Goal: Task Accomplishment & Management: Complete application form

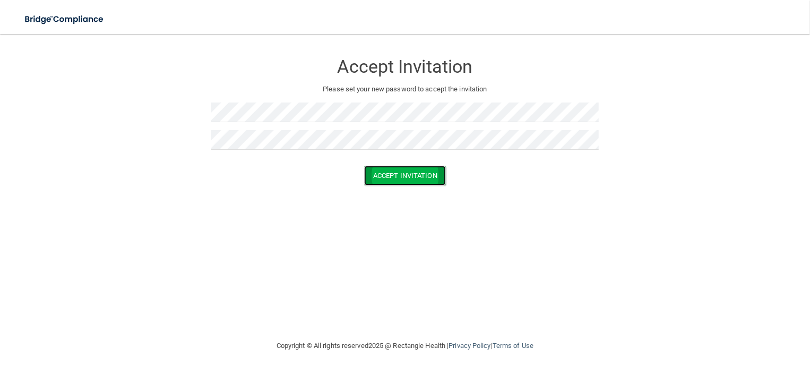
click at [380, 174] on button "Accept Invitation" at bounding box center [405, 176] width 82 height 20
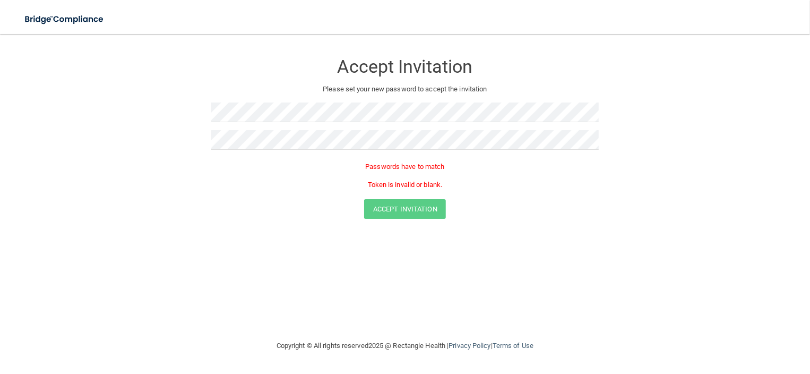
click at [229, 126] on div at bounding box center [404, 116] width 387 height 28
click at [386, 192] on button "Accept Invitation" at bounding box center [405, 191] width 82 height 20
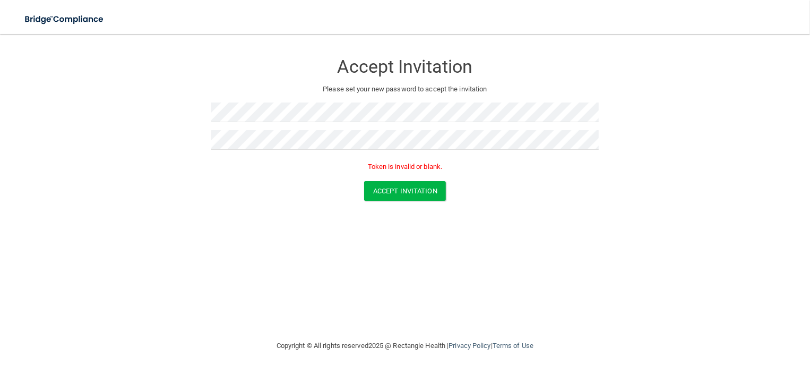
click at [204, 49] on form "Accept Invitation Please set your new password to accept the invitation Token i…" at bounding box center [404, 129] width 767 height 169
click at [386, 170] on button "Accept Invitation" at bounding box center [405, 176] width 82 height 20
